Goal: Information Seeking & Learning: Learn about a topic

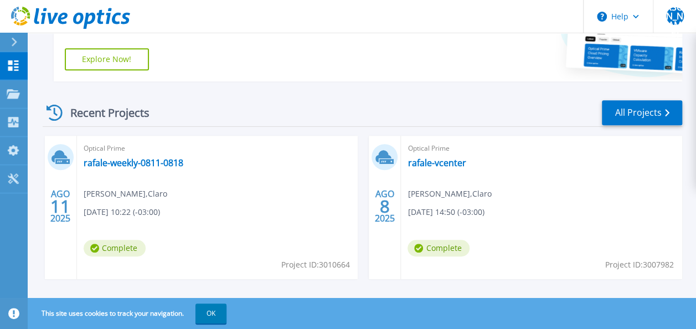
scroll to position [267, 0]
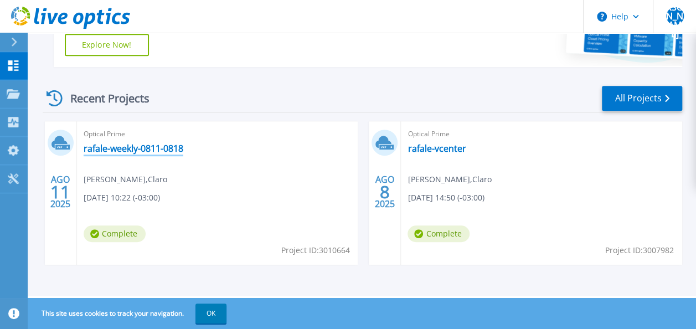
click at [163, 149] on link "rafale-weekly-0811-0818" at bounding box center [134, 148] width 100 height 11
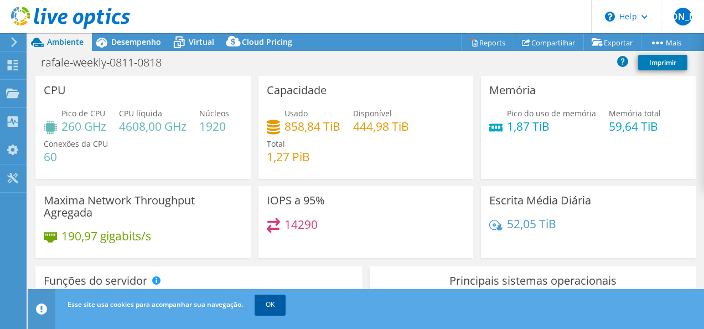
click at [271, 296] on link "OK" at bounding box center [270, 305] width 31 height 20
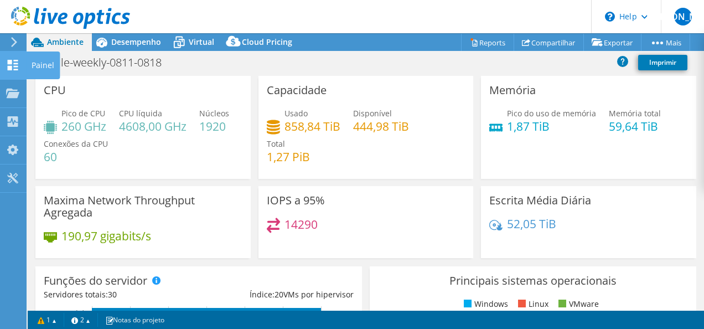
click at [12, 65] on icon at bounding box center [12, 65] width 13 height 11
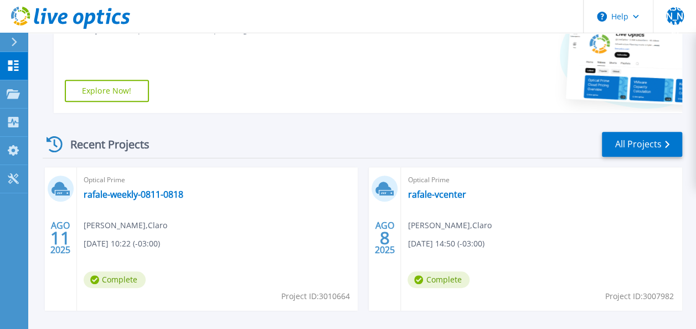
scroll to position [267, 0]
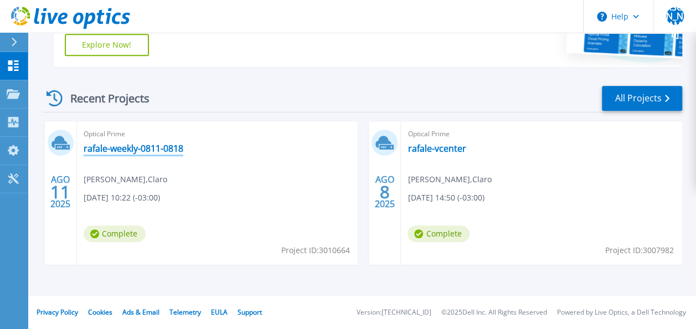
click at [118, 145] on link "rafale-weekly-0811-0818" at bounding box center [134, 148] width 100 height 11
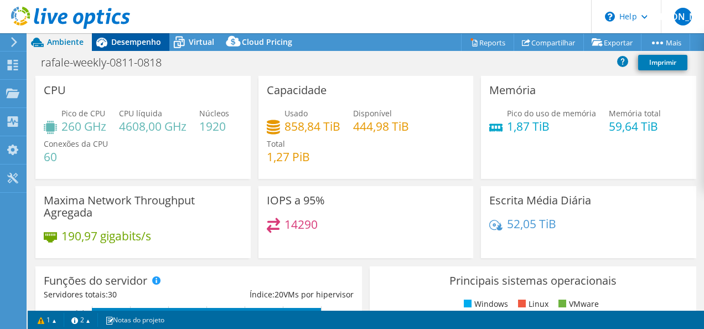
click at [138, 45] on span "Desempenho" at bounding box center [136, 42] width 50 height 11
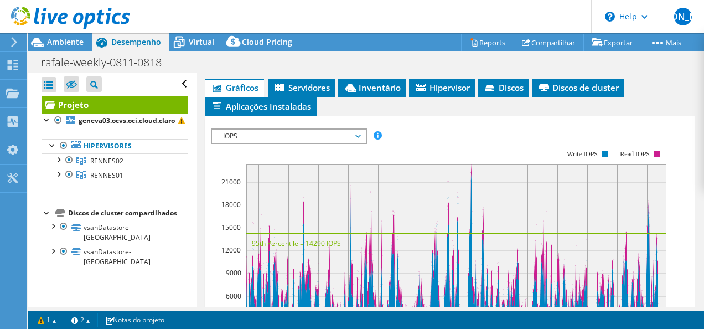
scroll to position [221, 0]
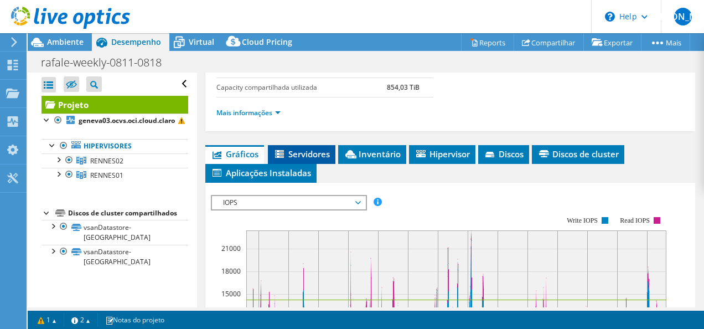
click at [320, 152] on span "Servidores" at bounding box center [301, 153] width 56 height 11
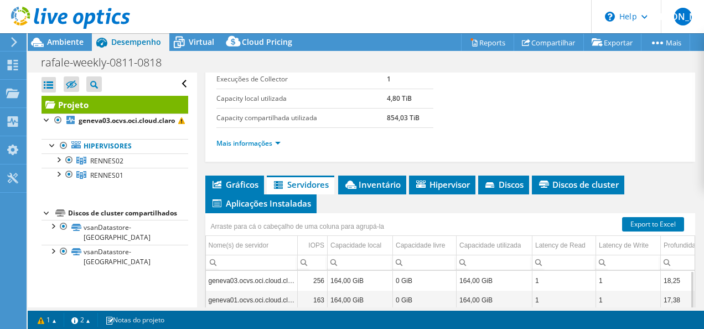
scroll to position [187, 0]
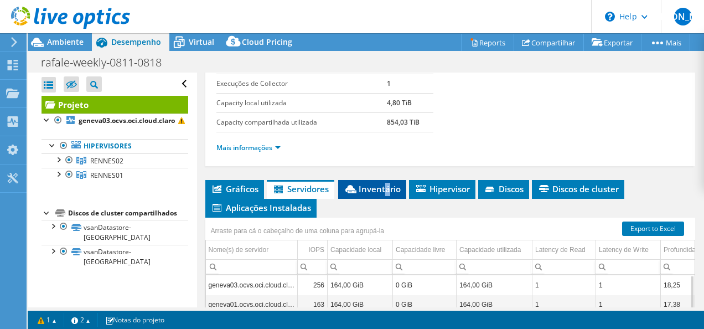
click at [387, 185] on span "Inventário" at bounding box center [372, 188] width 57 height 11
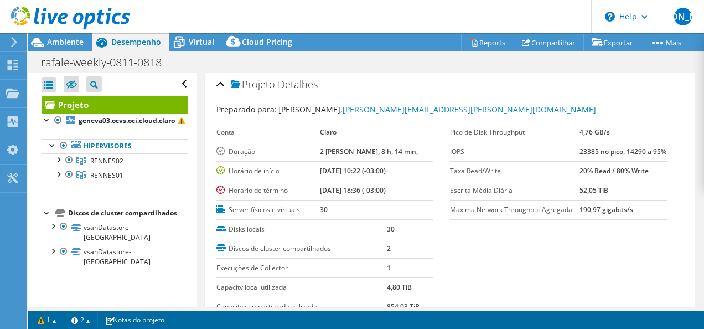
scroll to position [0, 0]
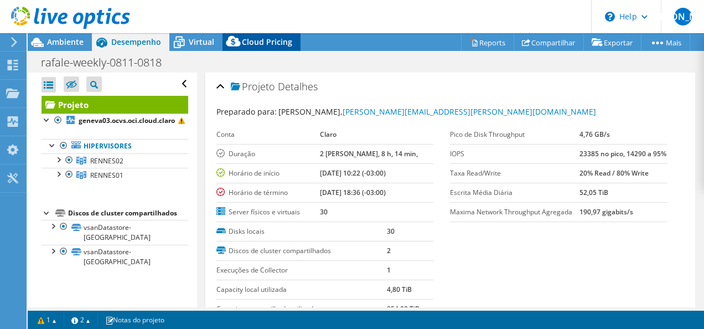
click at [269, 45] on span "Cloud Pricing" at bounding box center [267, 42] width 50 height 11
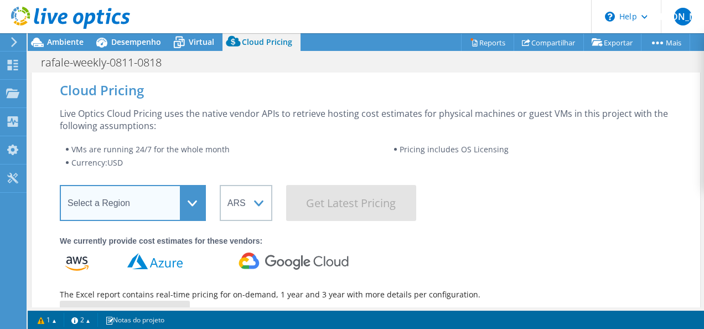
click at [190, 204] on select "Select a Region [GEOGRAPHIC_DATA] ([GEOGRAPHIC_DATA]) [GEOGRAPHIC_DATA] ([GEOGR…" at bounding box center [133, 203] width 146 height 36
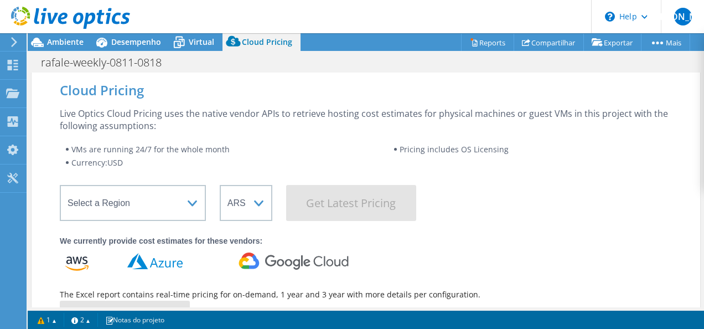
click at [282, 117] on div "Live Optics Cloud Pricing uses the native vendor APIs to retrieve hosting cost …" at bounding box center [366, 119] width 612 height 24
click at [257, 202] on select "ARS AUD BRL CAD CHF CLP CNY DKK EUR GBP HKD HUF INR JPY MXN MYR NOK NZD PEN SEK…" at bounding box center [246, 203] width 53 height 36
select select "BRL"
click at [220, 185] on select "ARS AUD BRL CAD CHF CLP CNY DKK EUR GBP HKD HUF INR JPY MXN MYR NOK NZD PEN SEK…" at bounding box center [246, 203] width 53 height 36
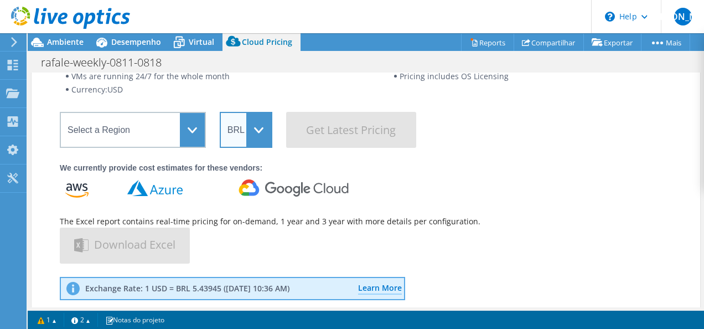
scroll to position [111, 0]
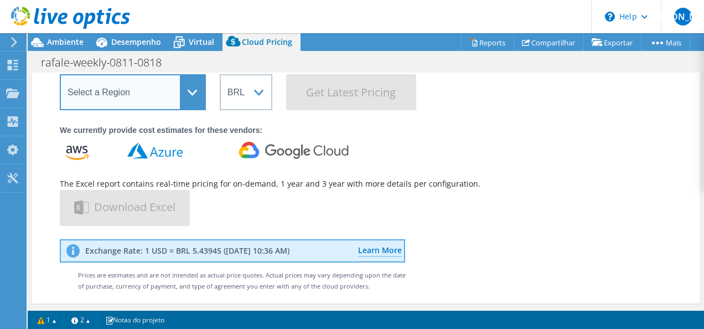
click at [198, 97] on select "Select a Region [GEOGRAPHIC_DATA] ([GEOGRAPHIC_DATA]) [GEOGRAPHIC_DATA] ([GEOGR…" at bounding box center [133, 92] width 146 height 36
select select "SouthAmerica"
click at [60, 74] on select "Select a Region [GEOGRAPHIC_DATA] ([GEOGRAPHIC_DATA]) [GEOGRAPHIC_DATA] ([GEOGR…" at bounding box center [133, 92] width 146 height 36
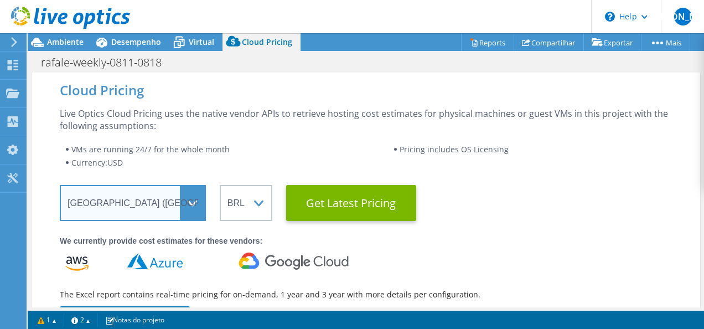
scroll to position [0, 0]
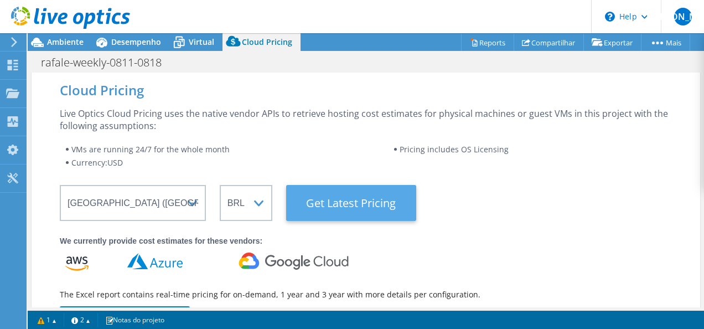
click at [334, 199] on Latest "Get Latest Pricing" at bounding box center [351, 203] width 130 height 36
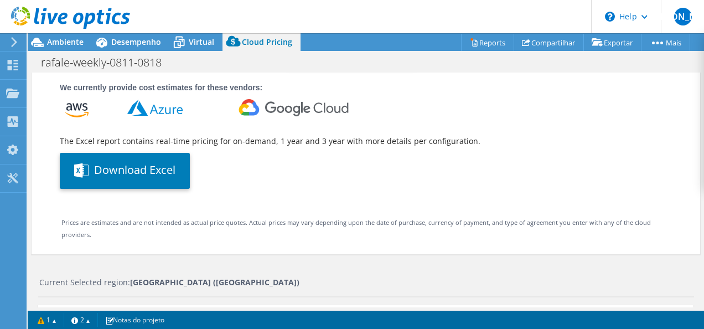
select select "BRL"
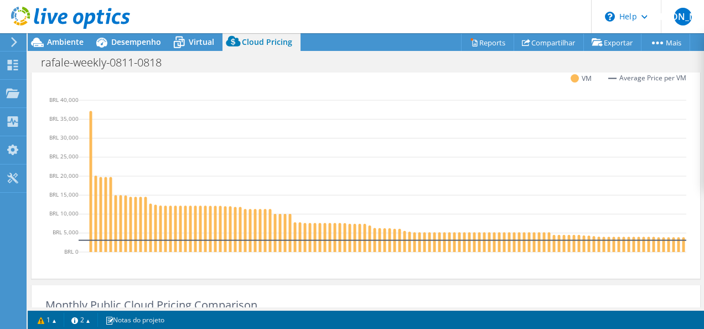
scroll to position [443, 0]
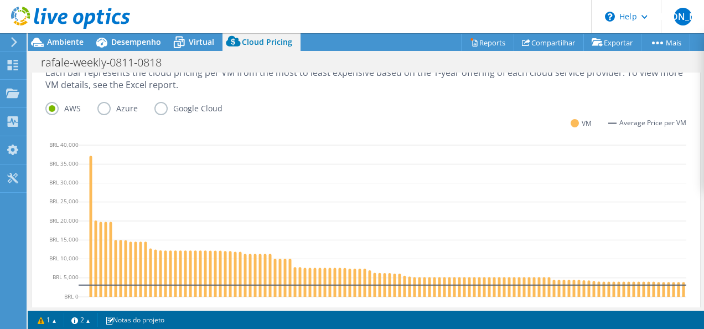
click at [157, 112] on label "Google Cloud" at bounding box center [196, 108] width 85 height 13
click at [0, 0] on input "Google Cloud" at bounding box center [0, 0] width 0 height 0
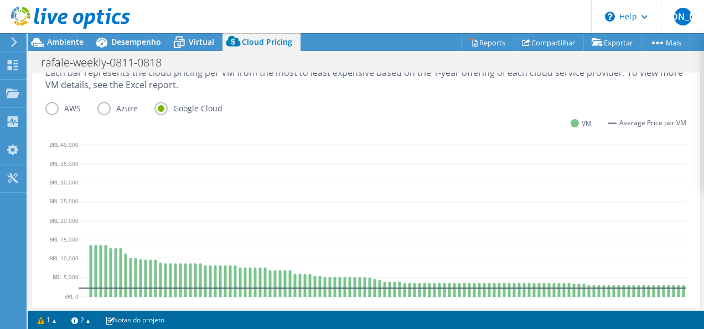
click at [50, 107] on label "AWS" at bounding box center [71, 108] width 52 height 13
click at [0, 0] on input "AWS" at bounding box center [0, 0] width 0 height 0
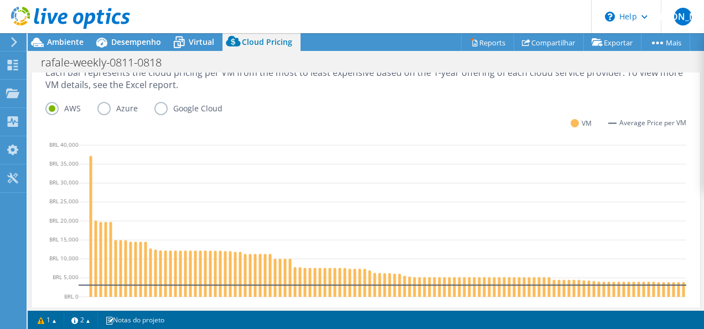
click at [101, 107] on label "Azure" at bounding box center [125, 108] width 57 height 13
click at [0, 0] on input "Azure" at bounding box center [0, 0] width 0 height 0
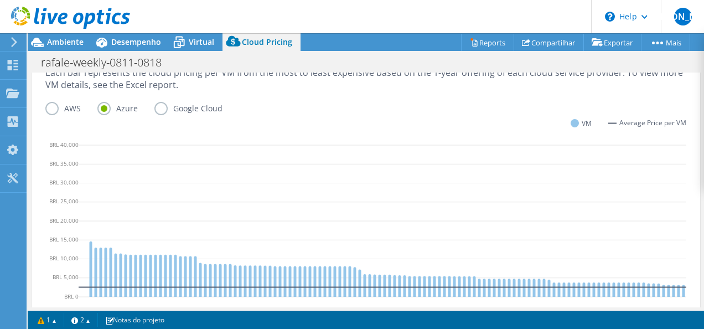
click at [158, 104] on label "Google Cloud" at bounding box center [196, 108] width 85 height 13
click at [0, 0] on input "Google Cloud" at bounding box center [0, 0] width 0 height 0
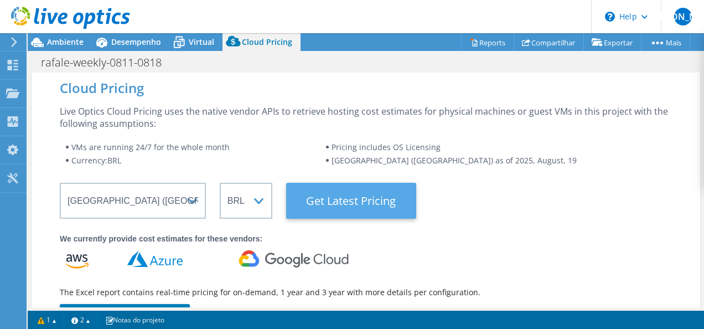
scroll to position [0, 0]
